Goal: Communication & Community: Share content

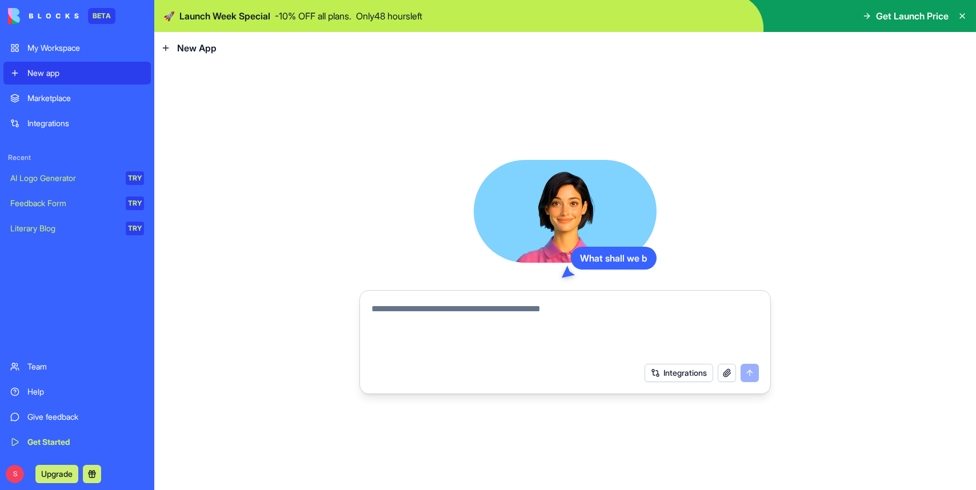
click at [590, 311] on textarea at bounding box center [566, 329] width 388 height 55
click at [682, 369] on button "Integrations" at bounding box center [679, 373] width 69 height 18
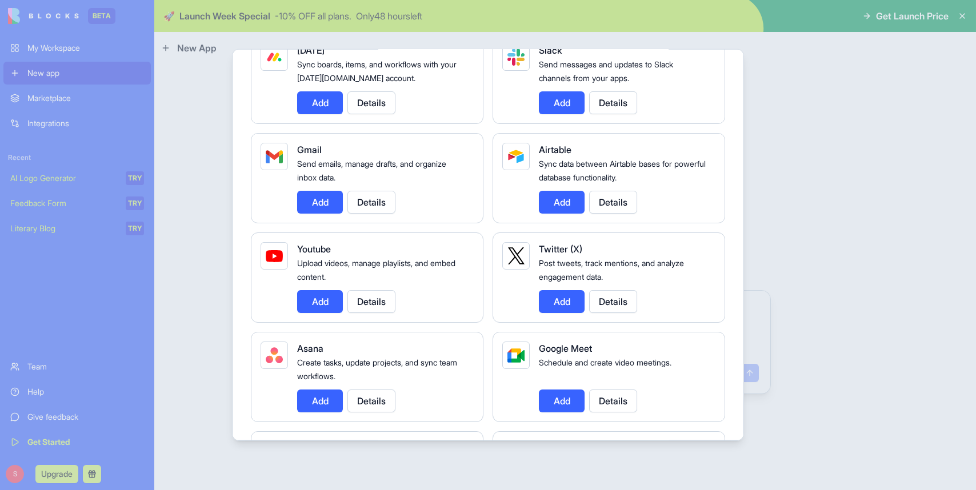
scroll to position [118, 0]
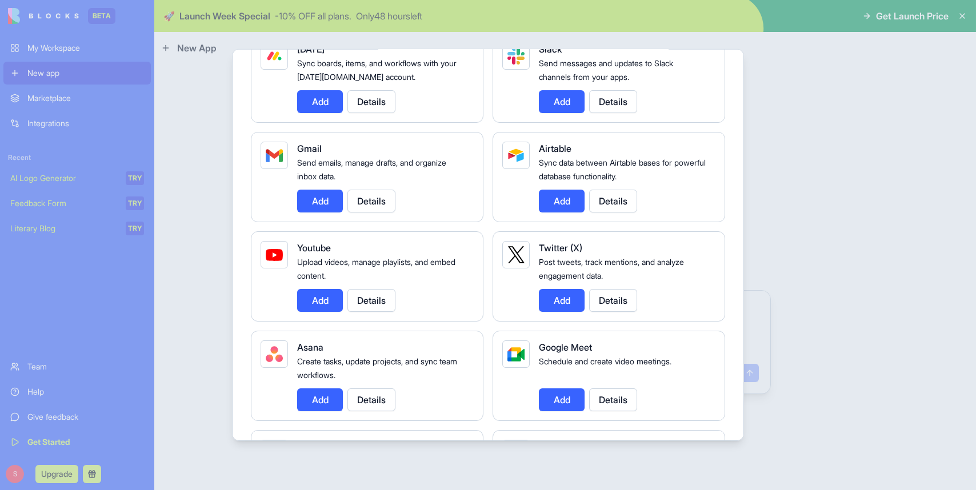
click at [320, 203] on button "Add" at bounding box center [320, 201] width 46 height 23
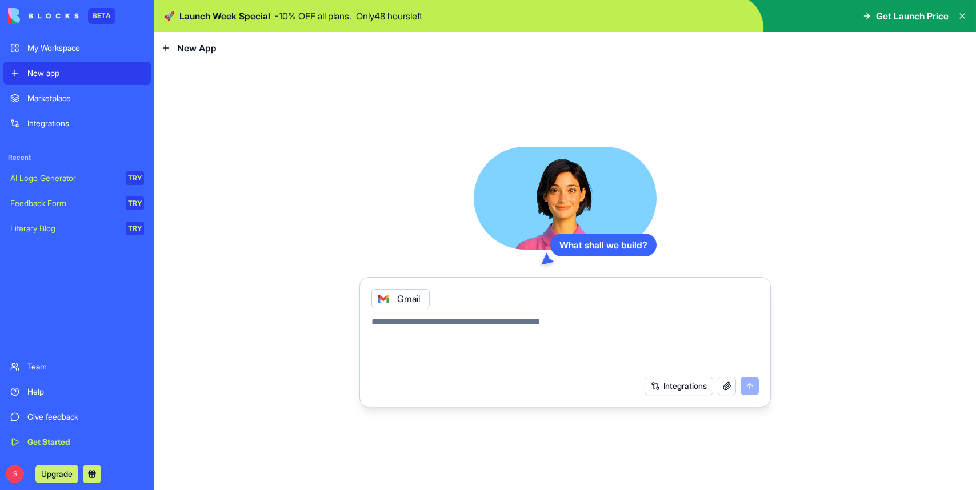
click at [755, 386] on div "Integrations" at bounding box center [702, 386] width 114 height 18
click at [517, 344] on textarea at bounding box center [566, 343] width 388 height 55
type textarea "**********"
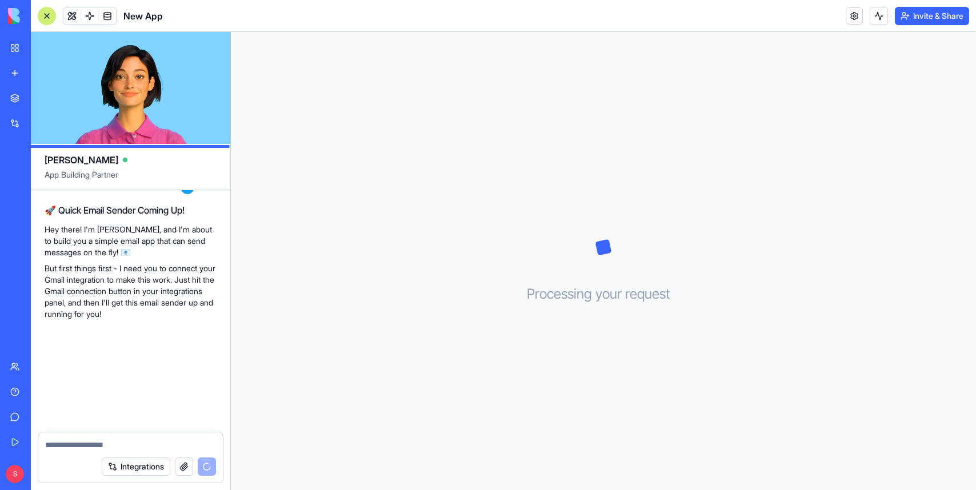
scroll to position [163, 0]
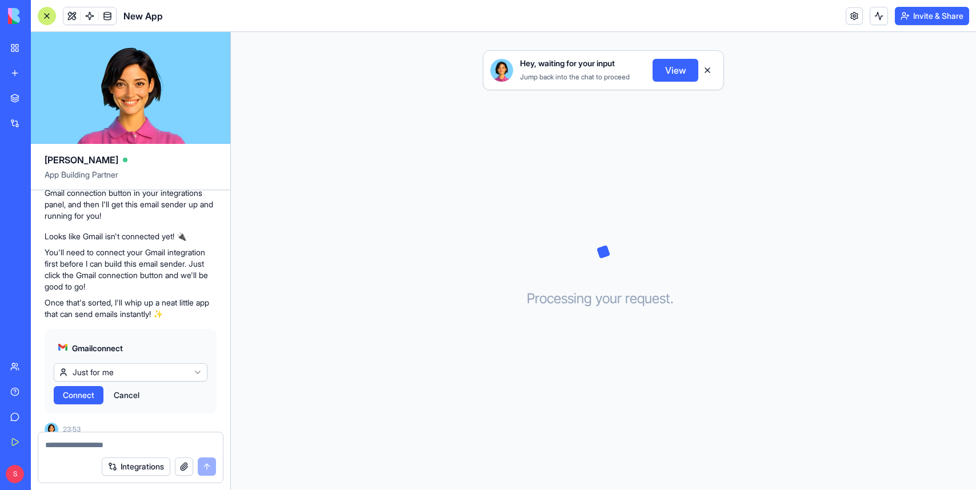
click at [85, 390] on span "Connect" at bounding box center [78, 395] width 31 height 11
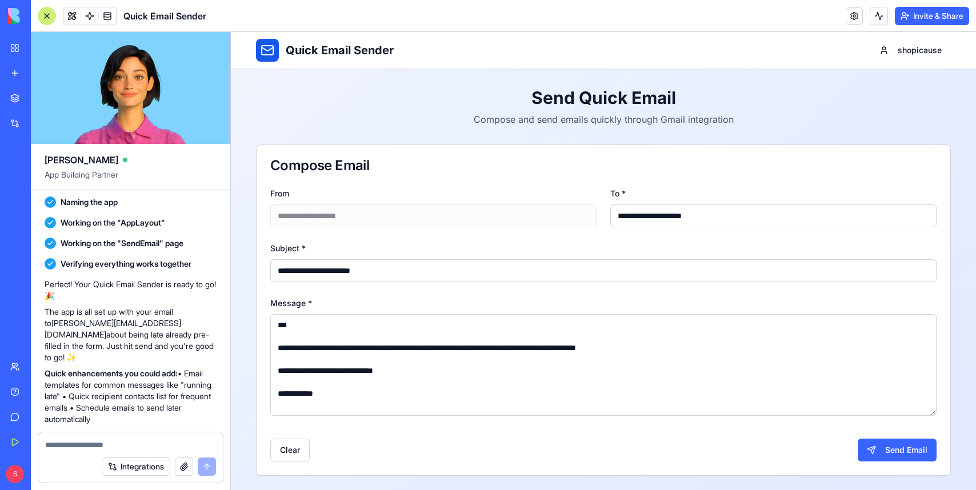
drag, startPoint x: 664, startPoint y: 219, endPoint x: 596, endPoint y: 219, distance: 68.6
click at [596, 219] on div "**********" at bounding box center [603, 206] width 666 height 41
click at [875, 444] on button "Send Email" at bounding box center [897, 450] width 79 height 23
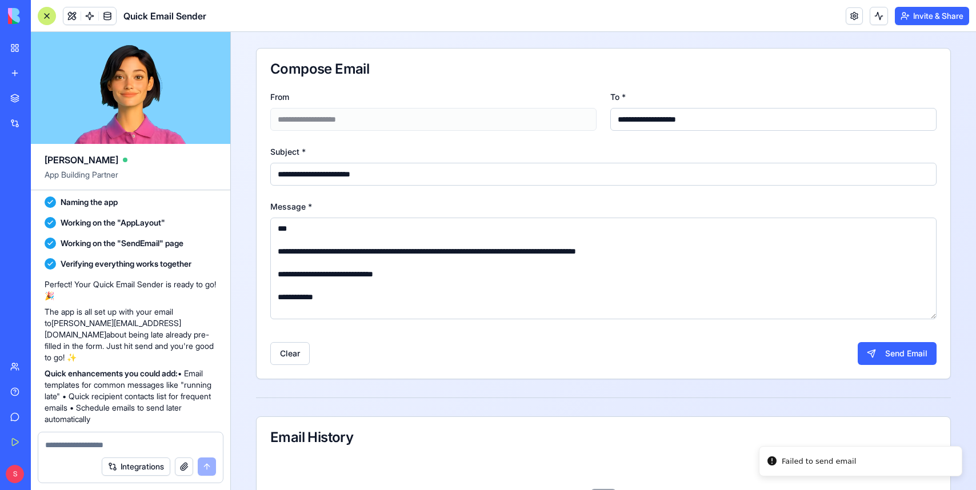
scroll to position [87, 0]
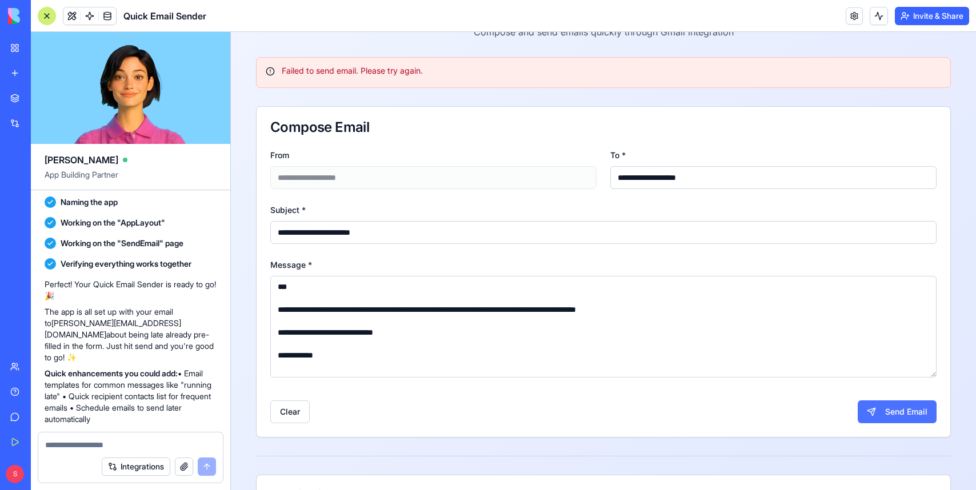
click at [891, 413] on button "Send Email" at bounding box center [897, 412] width 79 height 23
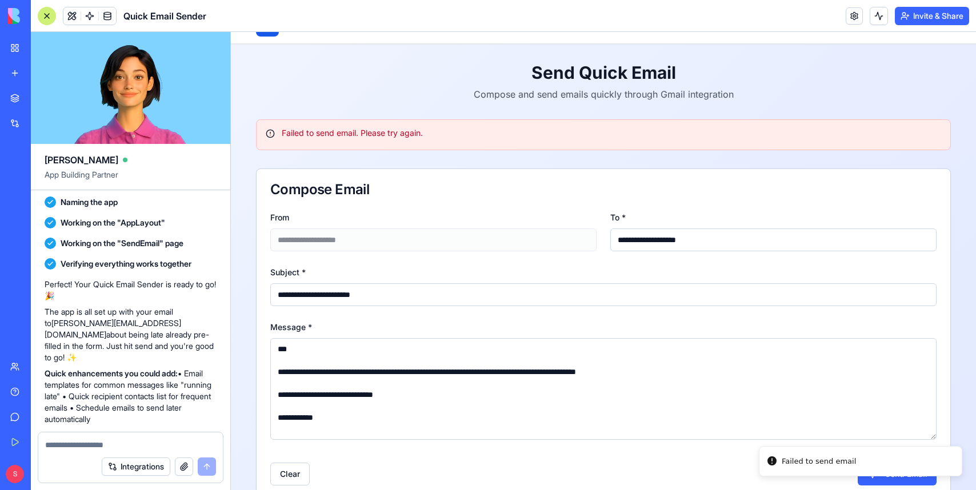
scroll to position [0, 0]
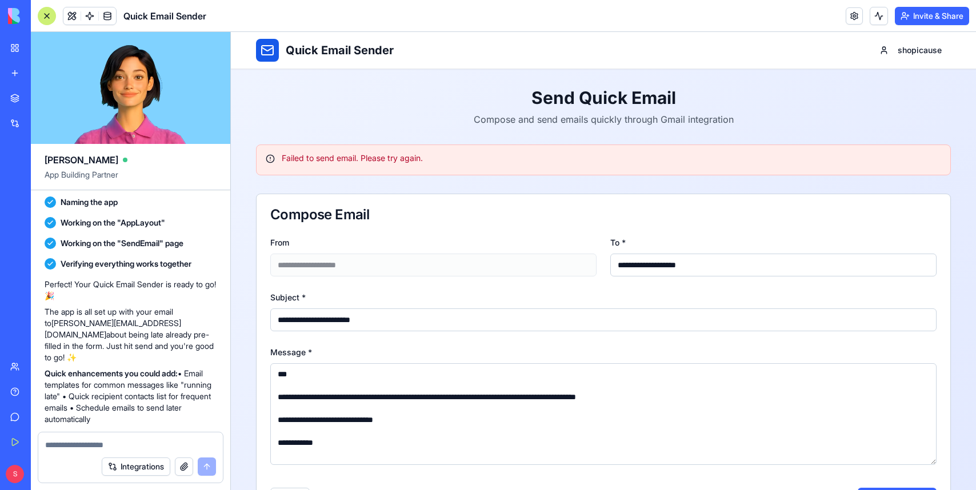
click at [48, 15] on div at bounding box center [47, 16] width 18 height 18
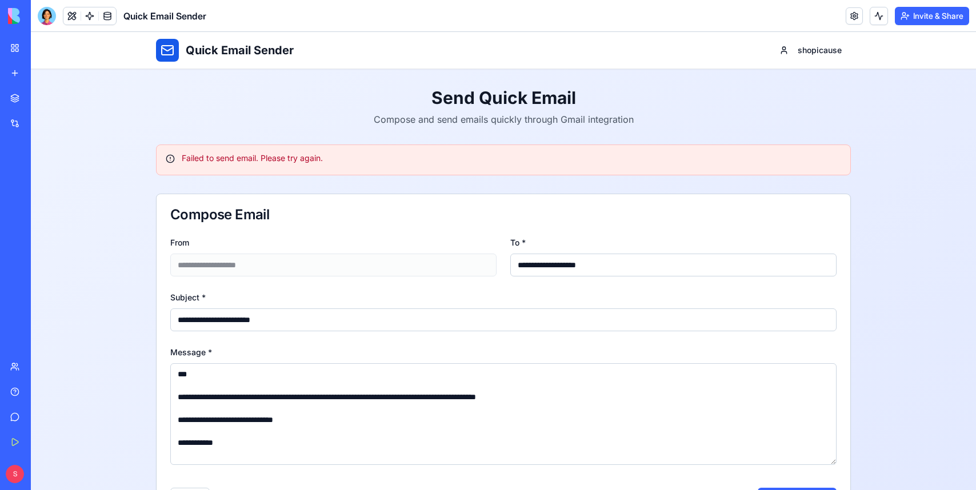
click at [50, 20] on div at bounding box center [47, 16] width 18 height 18
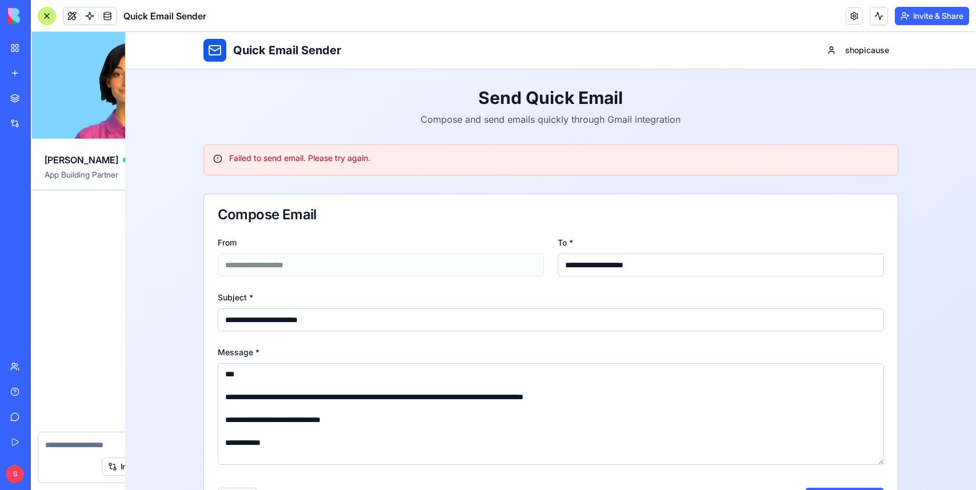
scroll to position [462, 0]
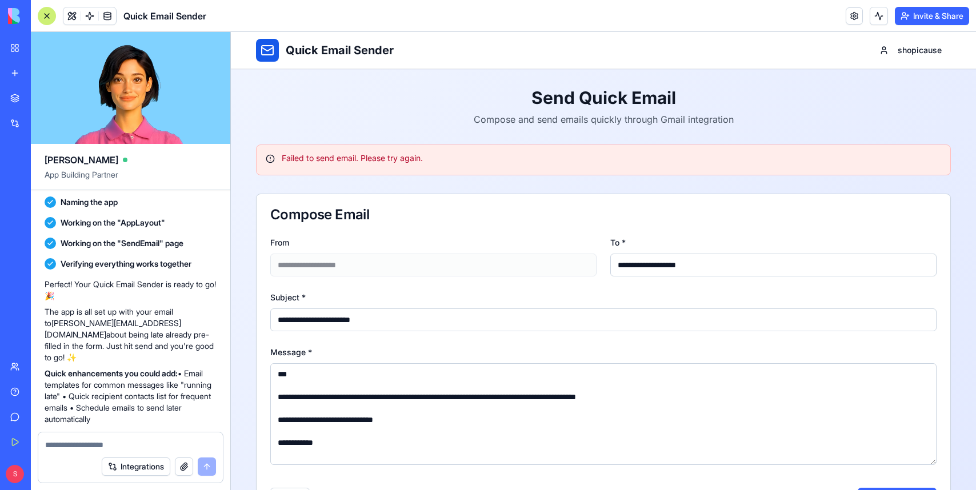
click at [125, 466] on button "Integrations" at bounding box center [136, 467] width 69 height 18
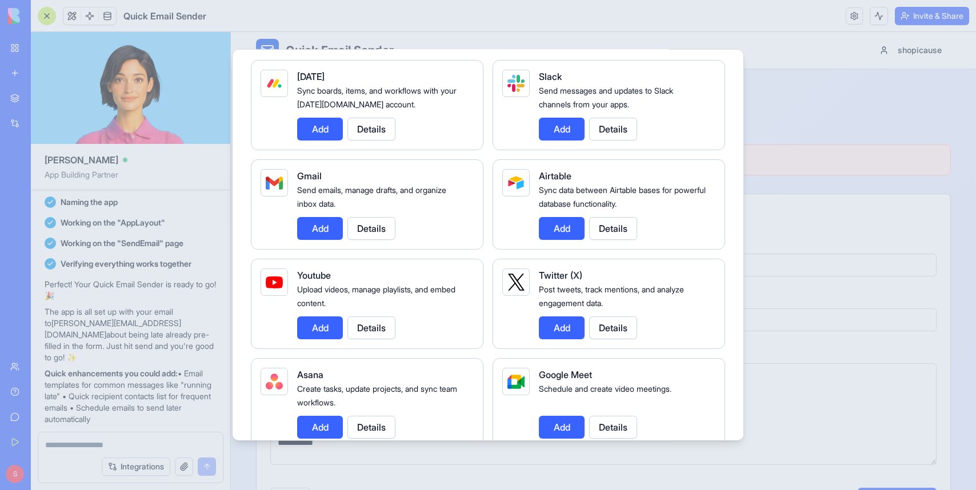
scroll to position [90, 0]
click at [792, 184] on div at bounding box center [488, 245] width 976 height 490
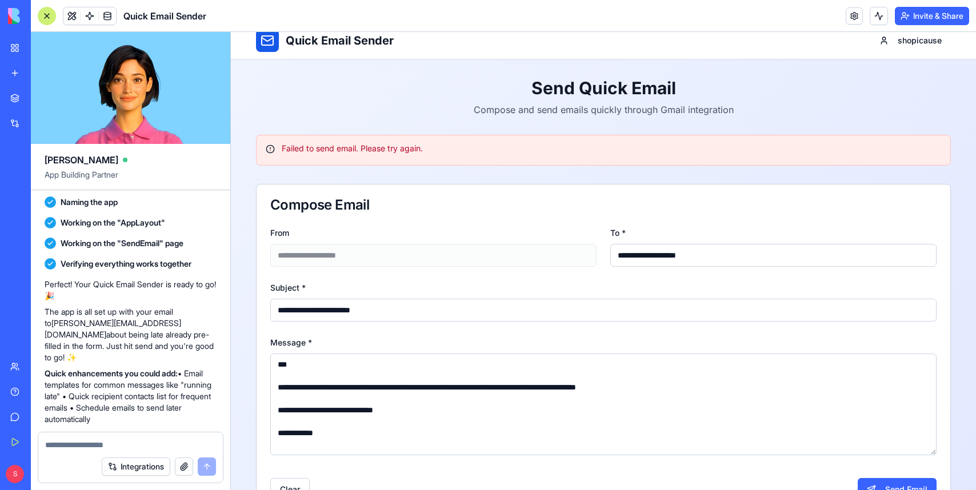
scroll to position [10, 0]
click at [641, 261] on input "**********" at bounding box center [773, 255] width 326 height 23
type input "**********"
click at [889, 482] on button "Send Email" at bounding box center [897, 489] width 79 height 23
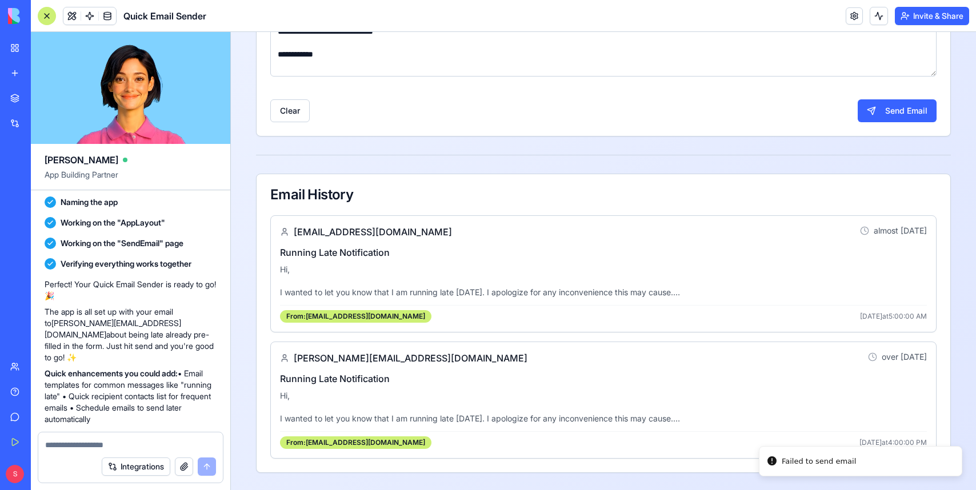
scroll to position [390, 0]
